Goal: Check status: Check status

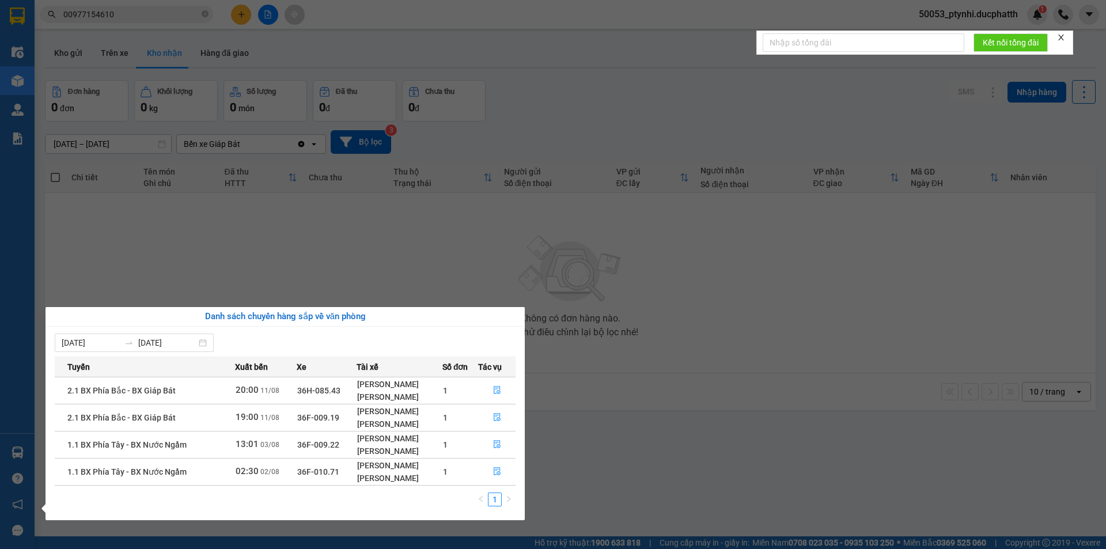
click at [444, 266] on section "Kết quả tìm kiếm ( 0 ) Bộ lọc No Data 00977154610 50053_ptynhi.ducphatth 1 Điều…" at bounding box center [553, 274] width 1106 height 549
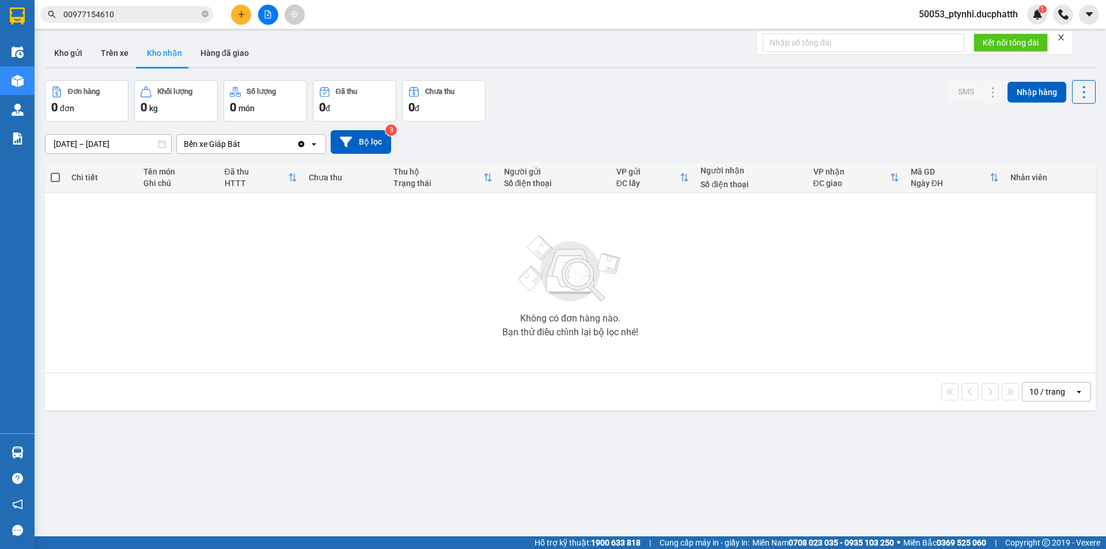
click at [164, 10] on input "00977154610" at bounding box center [131, 14] width 136 height 13
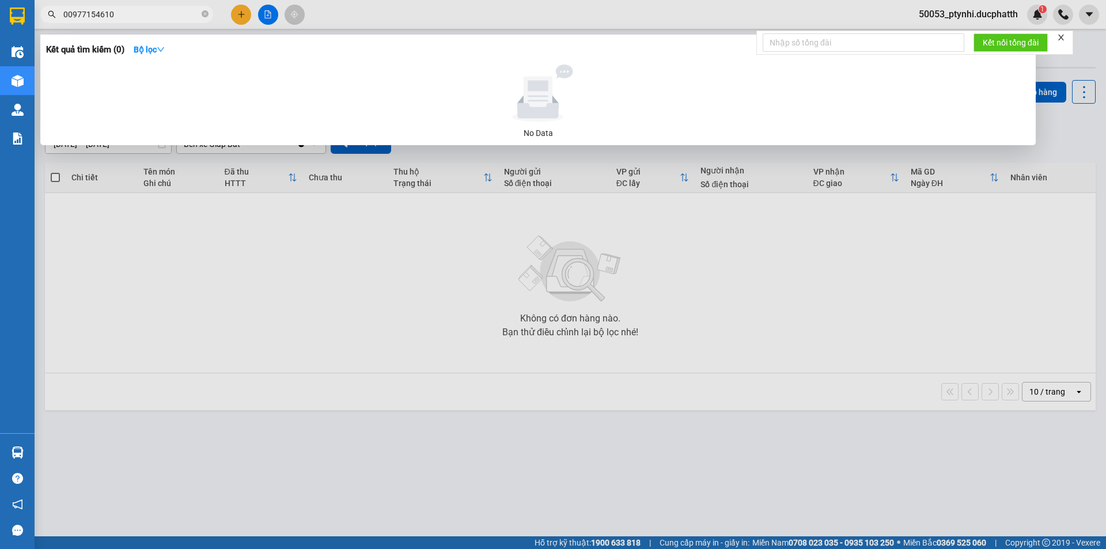
click at [164, 10] on input "00977154610" at bounding box center [131, 14] width 136 height 13
click at [323, 219] on div at bounding box center [553, 274] width 1106 height 549
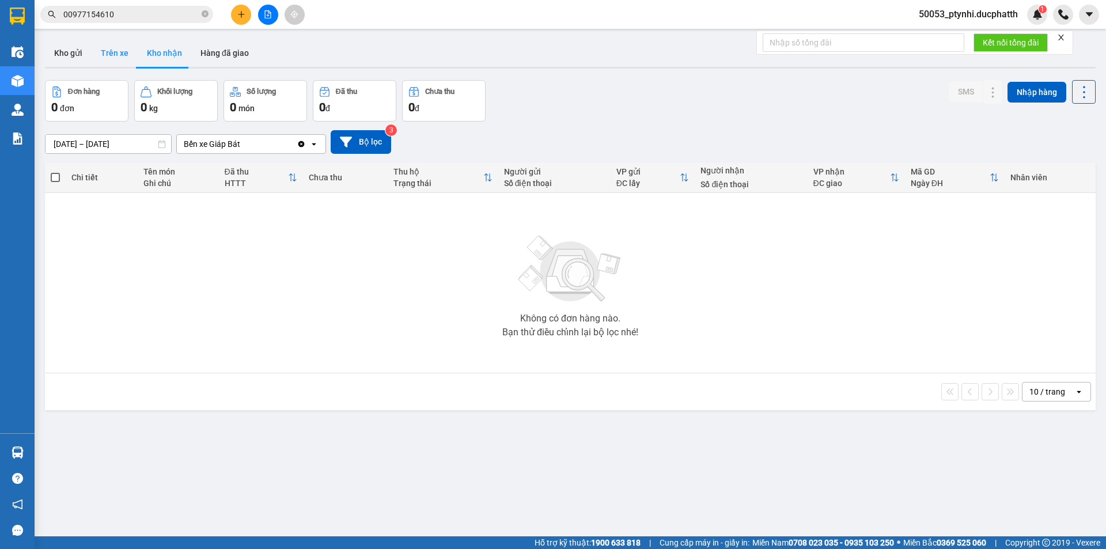
click at [99, 40] on button "Trên xe" at bounding box center [115, 53] width 46 height 28
type input "[DATE] – [DATE]"
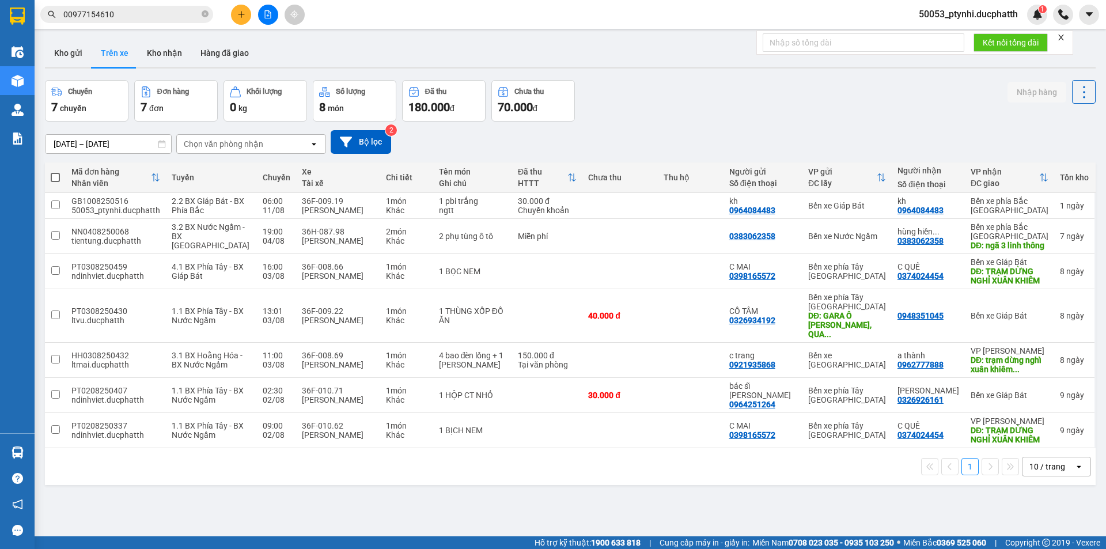
click at [1049, 462] on div "10 / trang" at bounding box center [1047, 467] width 36 height 12
click at [225, 58] on button "Hàng đã giao" at bounding box center [224, 53] width 67 height 28
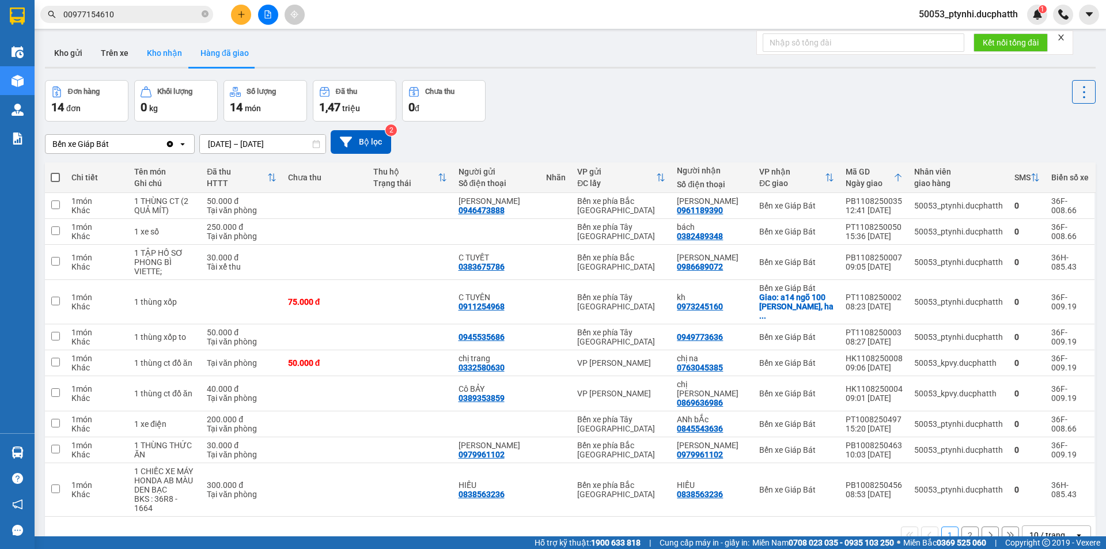
click at [157, 44] on button "Kho nhận" at bounding box center [165, 53] width 54 height 28
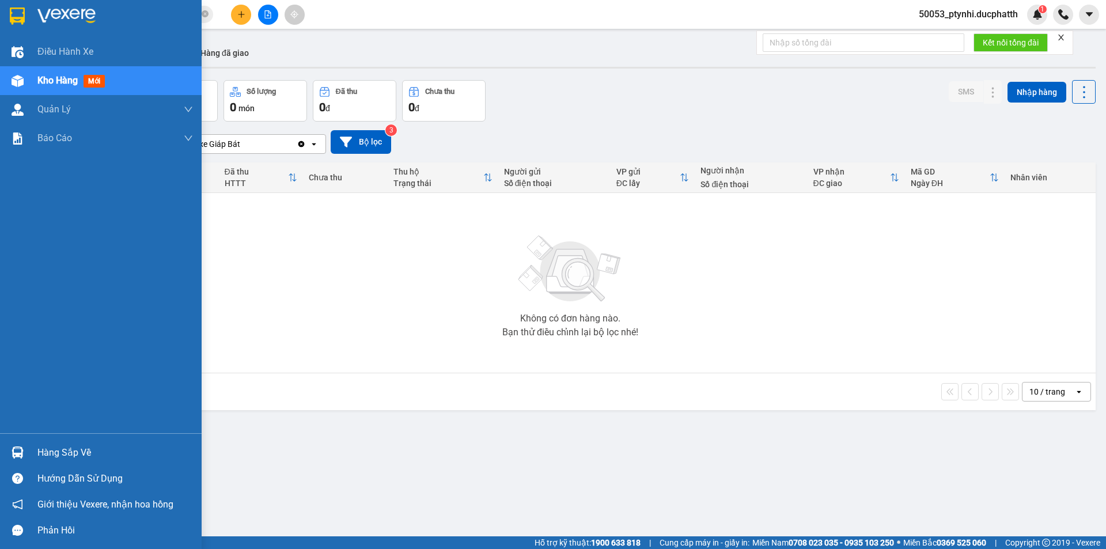
click at [29, 452] on div "Hàng sắp về" at bounding box center [101, 452] width 202 height 26
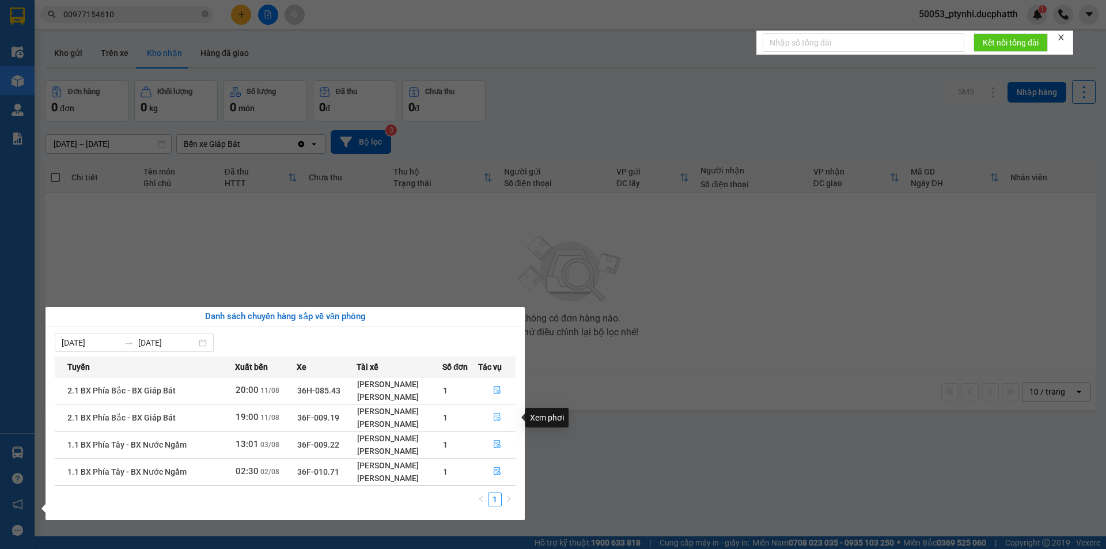
click at [496, 424] on button "button" at bounding box center [497, 417] width 36 height 18
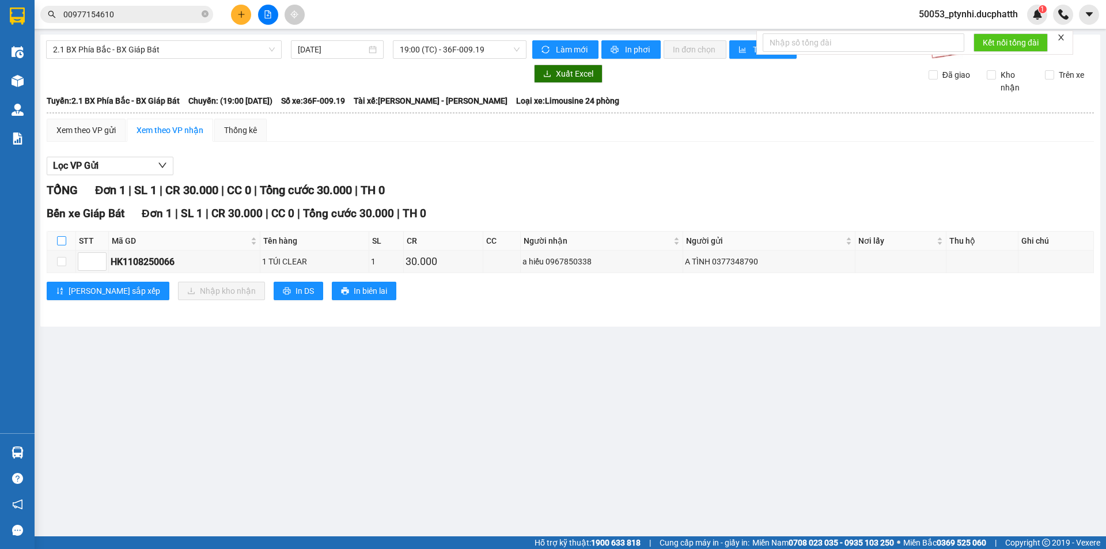
click at [63, 240] on input "checkbox" at bounding box center [61, 240] width 9 height 9
checkbox input "true"
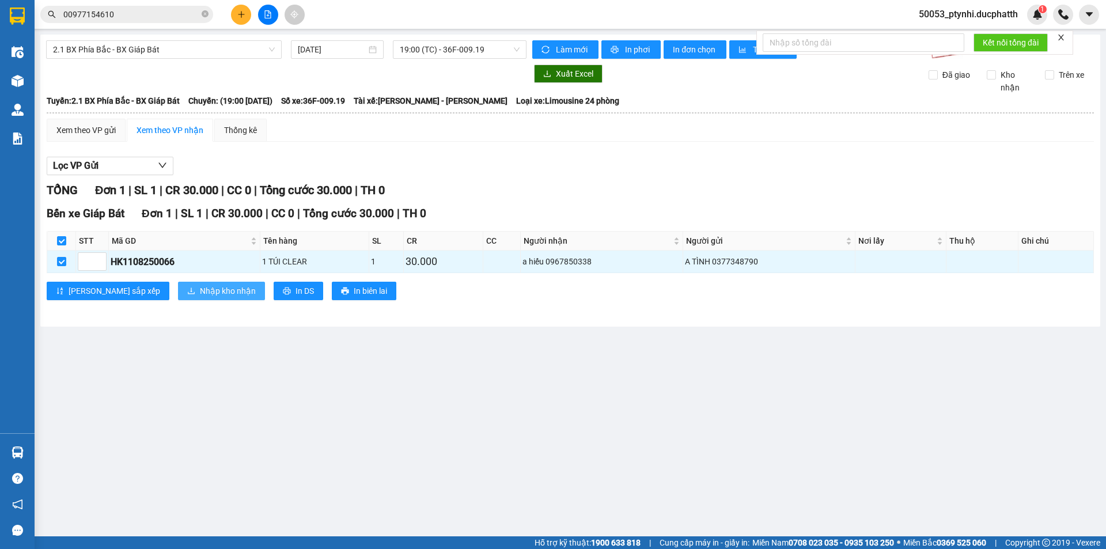
click at [200, 290] on span "Nhập kho nhận" at bounding box center [228, 291] width 56 height 13
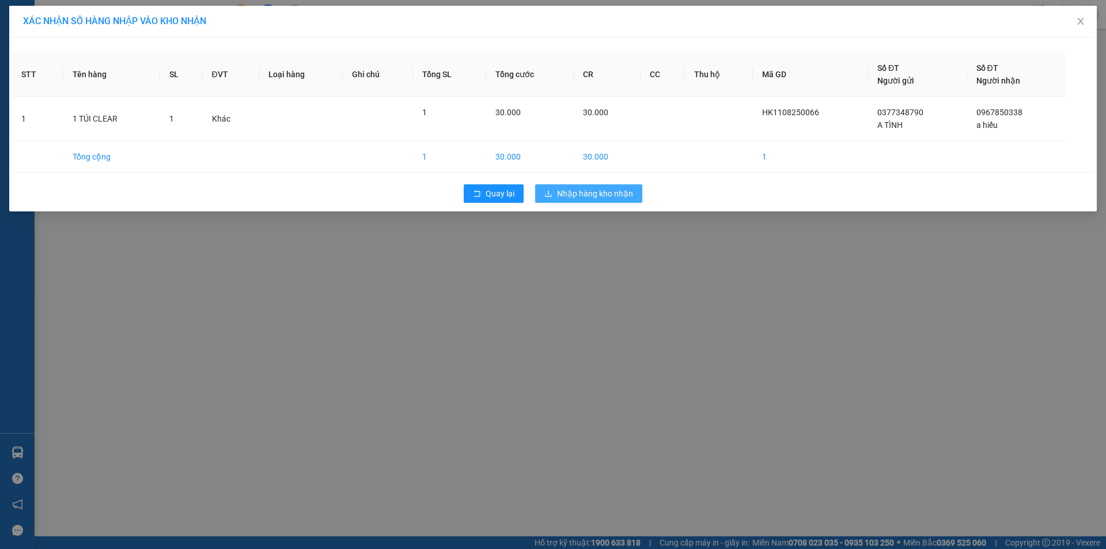
click at [605, 191] on span "Nhập hàng kho nhận" at bounding box center [595, 193] width 76 height 13
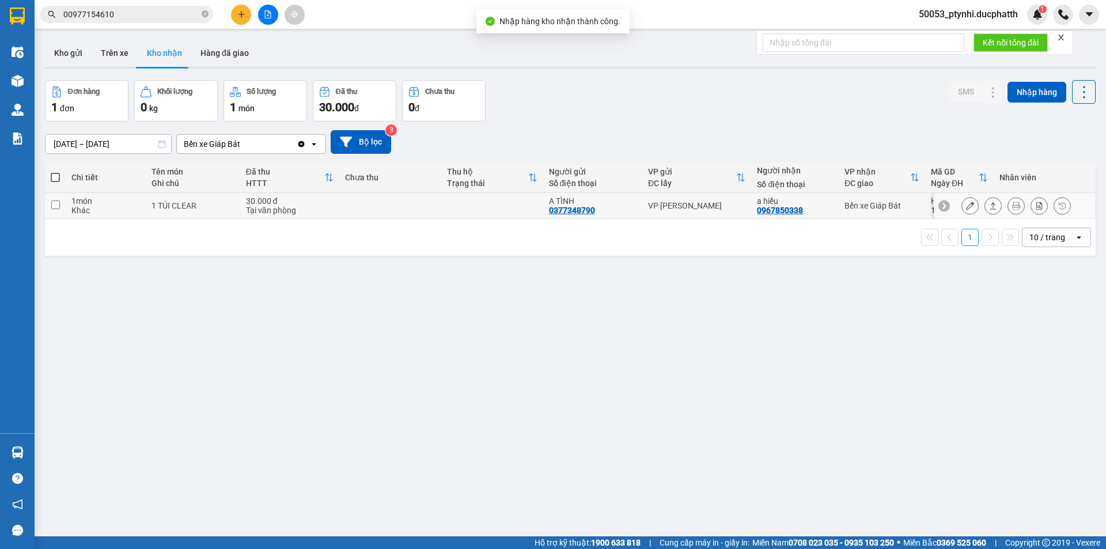
click at [495, 202] on td at bounding box center [492, 206] width 102 height 26
checkbox input "true"
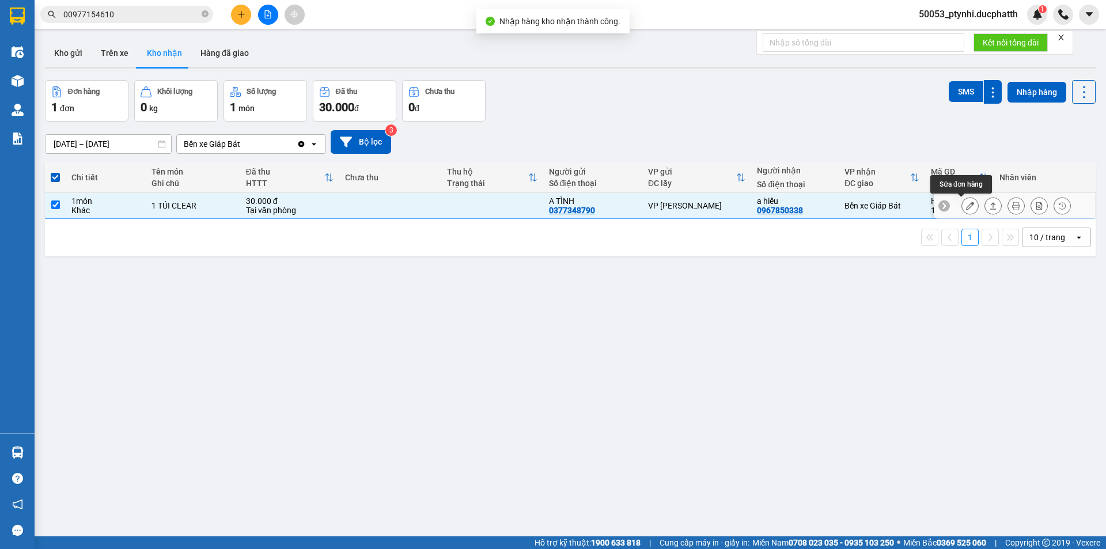
click at [962, 205] on button at bounding box center [970, 206] width 16 height 20
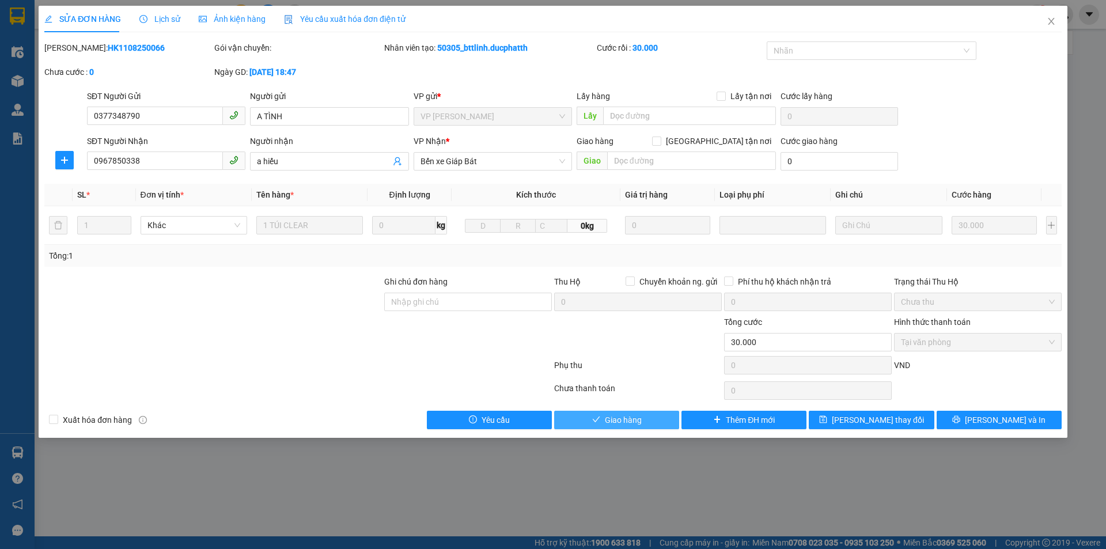
click at [624, 421] on span "Giao hàng" at bounding box center [623, 420] width 37 height 13
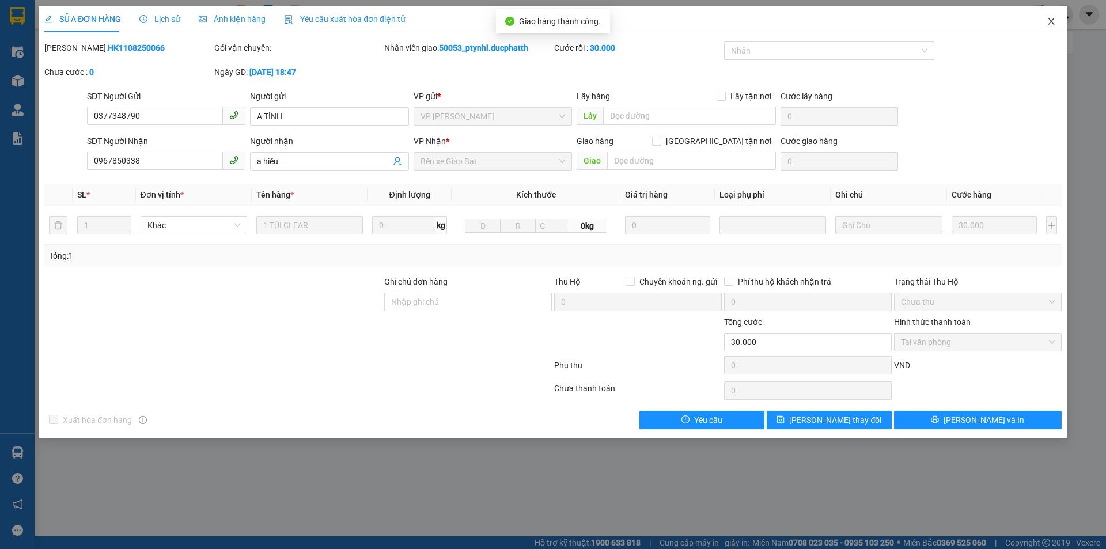
click at [1042, 21] on span "Close" at bounding box center [1051, 22] width 32 height 32
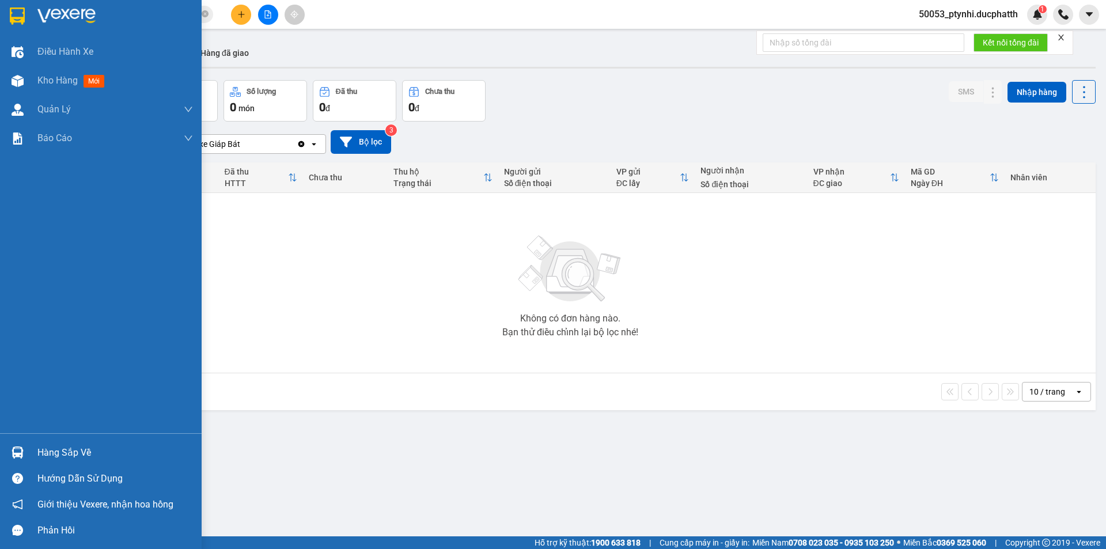
click at [61, 454] on div "Hàng sắp về" at bounding box center [115, 452] width 156 height 17
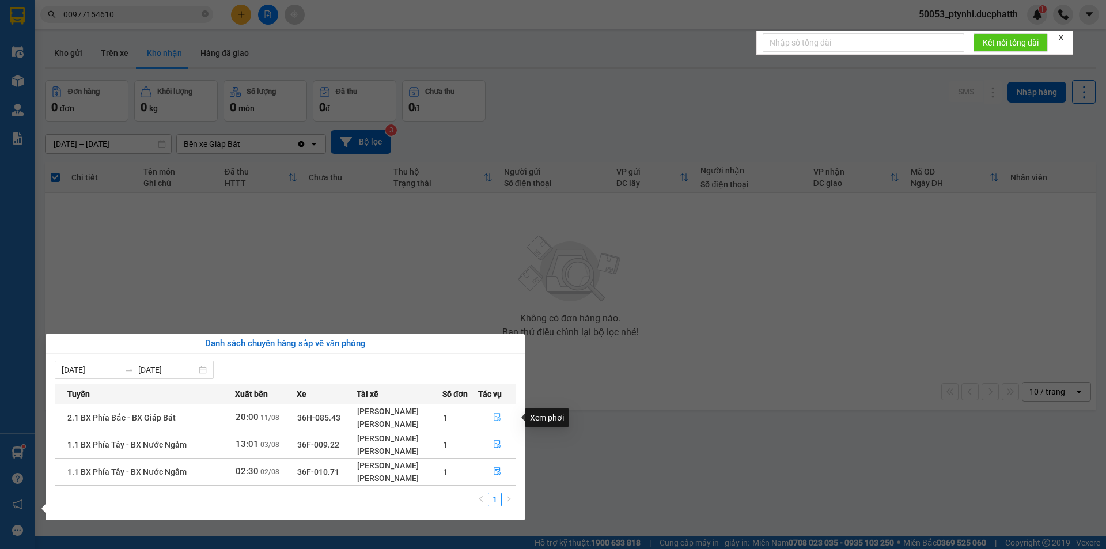
click at [494, 416] on icon "file-done" at bounding box center [497, 418] width 7 height 8
